Goal: Navigation & Orientation: Understand site structure

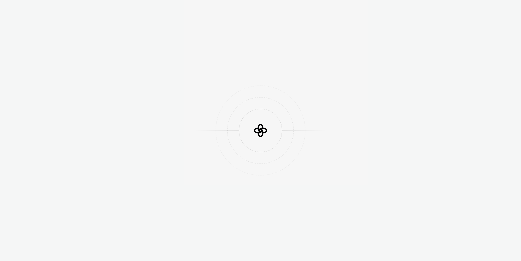
drag, startPoint x: 0, startPoint y: 0, endPoint x: 148, endPoint y: 48, distance: 155.3
click at [235, 63] on div at bounding box center [260, 130] width 521 height 261
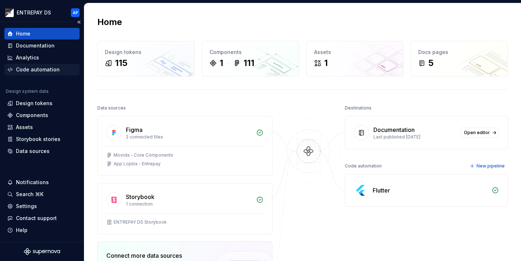
click at [22, 66] on div "Code automation" at bounding box center [38, 69] width 44 height 7
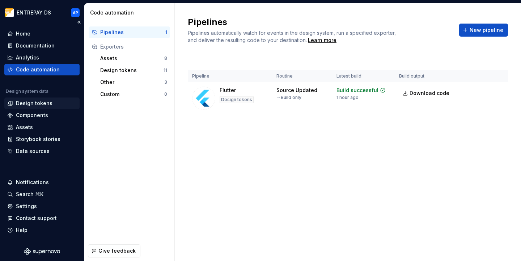
click at [17, 104] on div "Design tokens" at bounding box center [34, 103] width 37 height 7
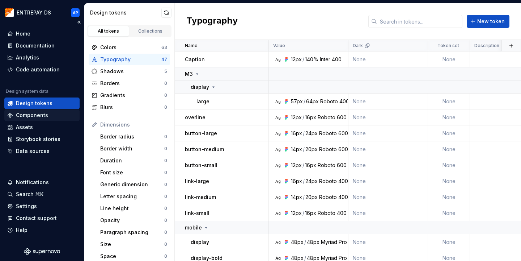
click at [30, 113] on div "Components" at bounding box center [32, 115] width 32 height 7
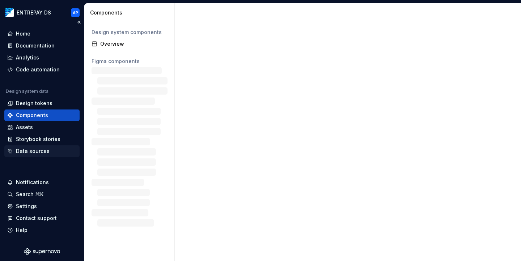
click at [26, 152] on div "Data sources" at bounding box center [33, 150] width 34 height 7
